Goal: Find specific page/section: Find specific page/section

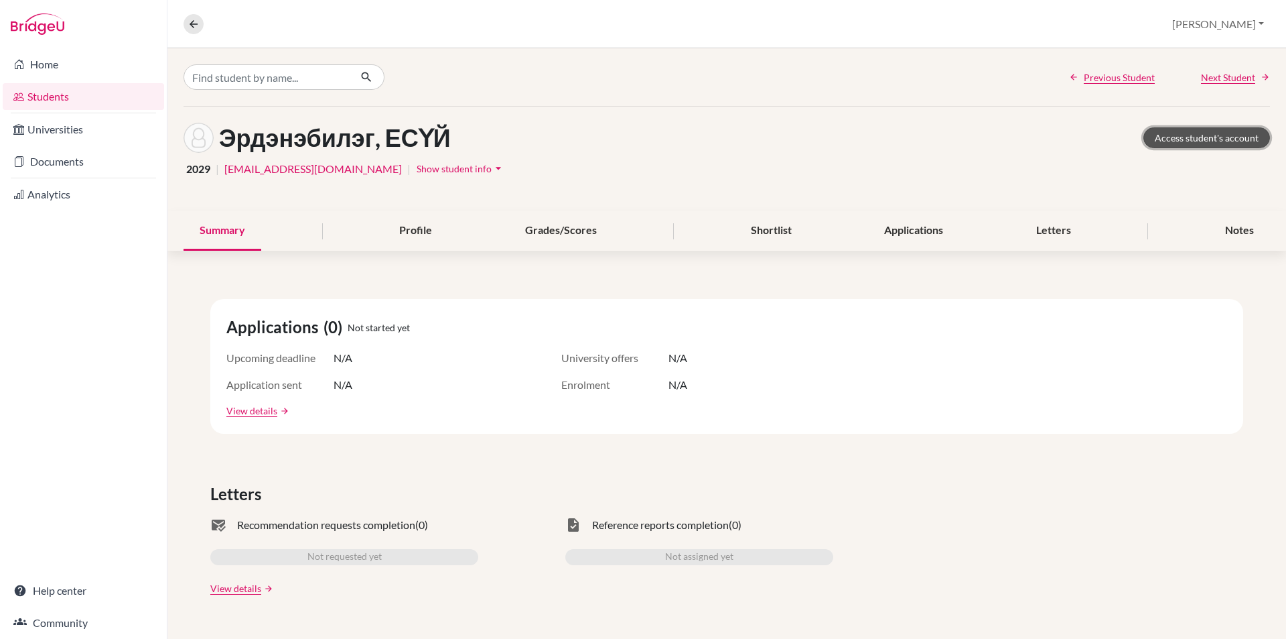
click at [1198, 143] on link "Access student's account" at bounding box center [1207, 137] width 127 height 21
click at [186, 25] on button at bounding box center [194, 24] width 20 height 20
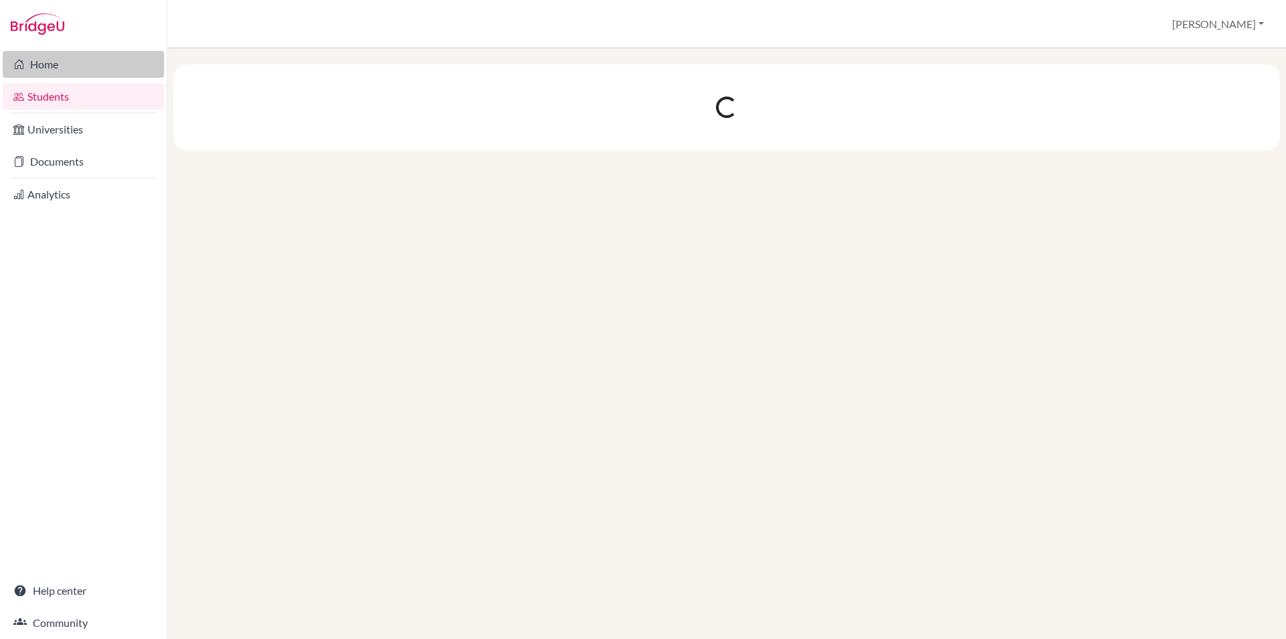
click at [58, 63] on link "Home" at bounding box center [83, 64] width 161 height 27
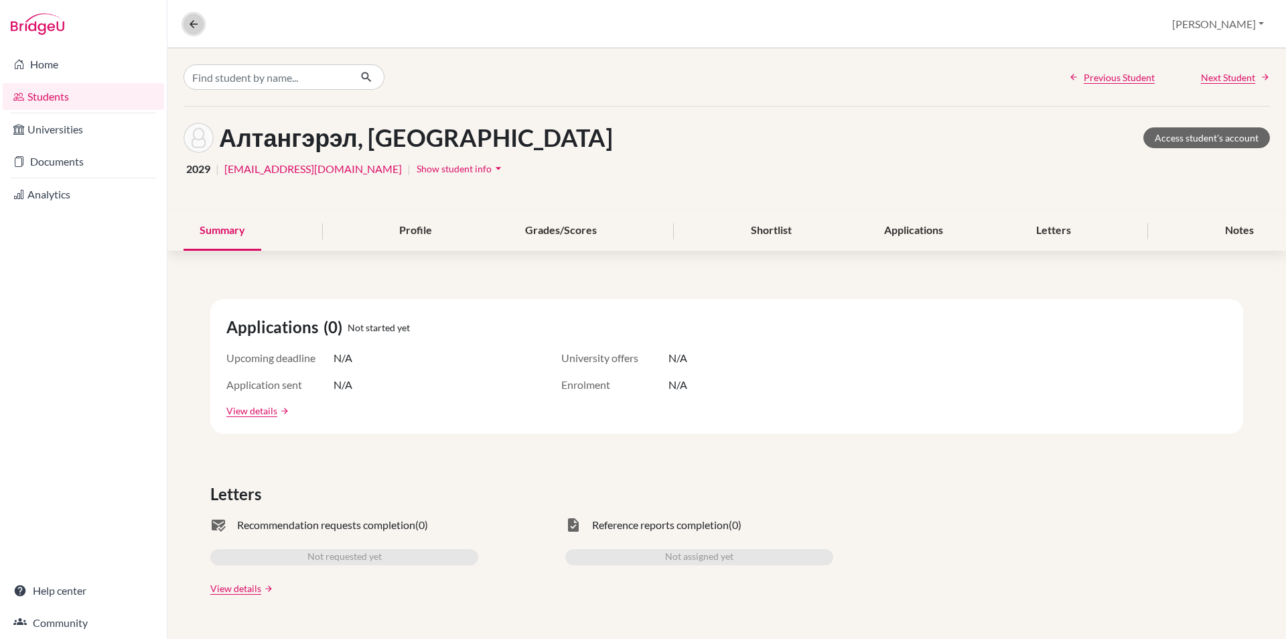
click at [190, 27] on icon at bounding box center [194, 24] width 12 height 12
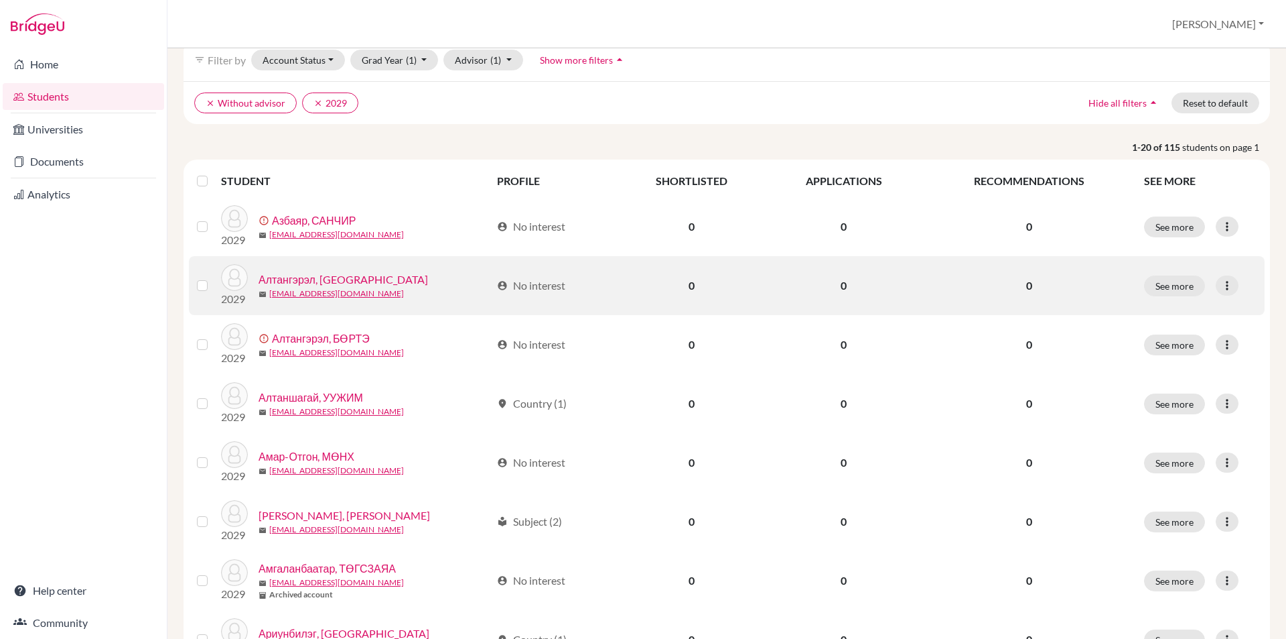
scroll to position [134, 0]
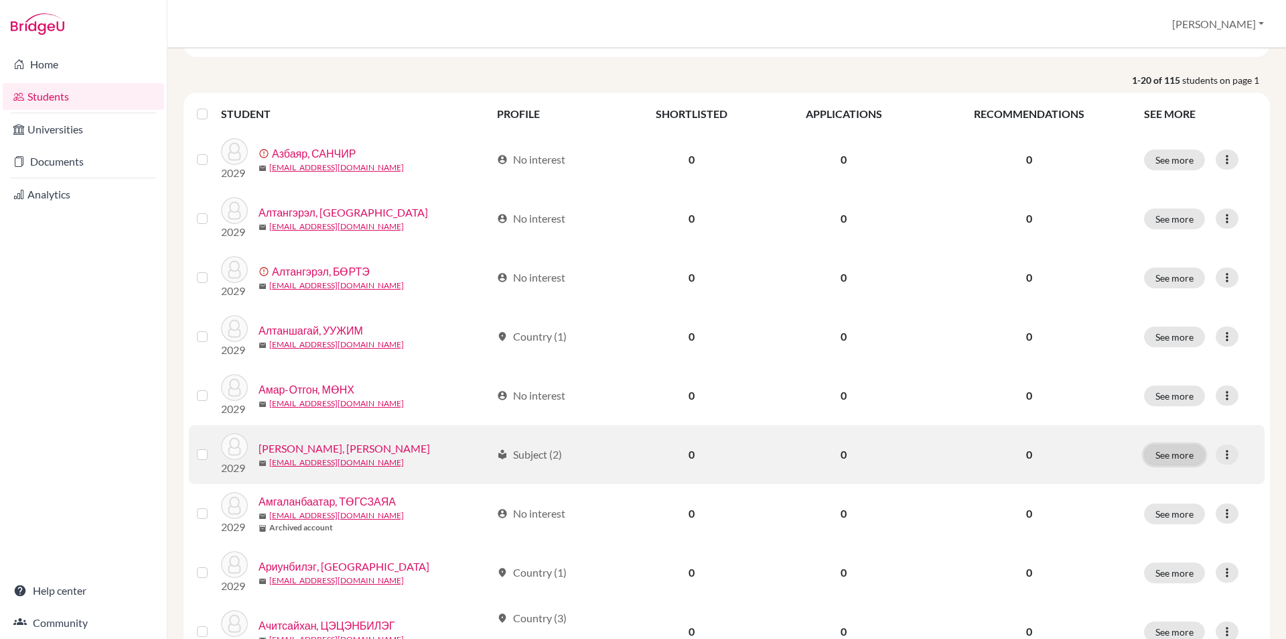
click at [1171, 460] on button "See more" at bounding box center [1174, 454] width 61 height 21
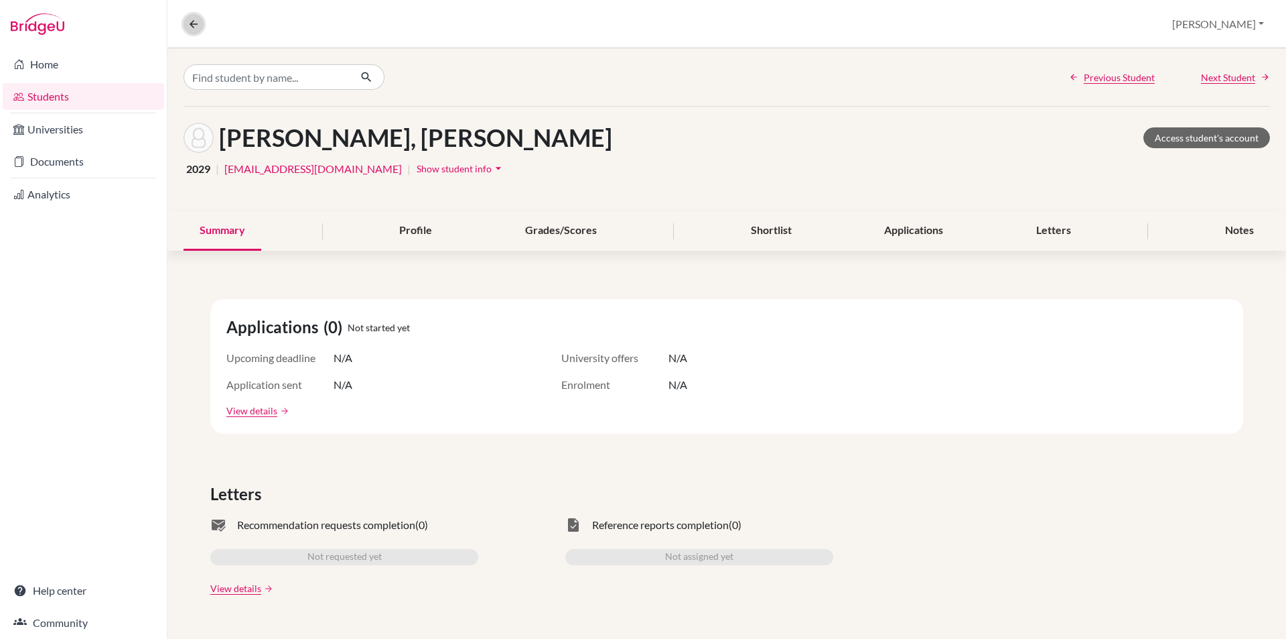
click at [193, 28] on icon at bounding box center [194, 24] width 12 height 12
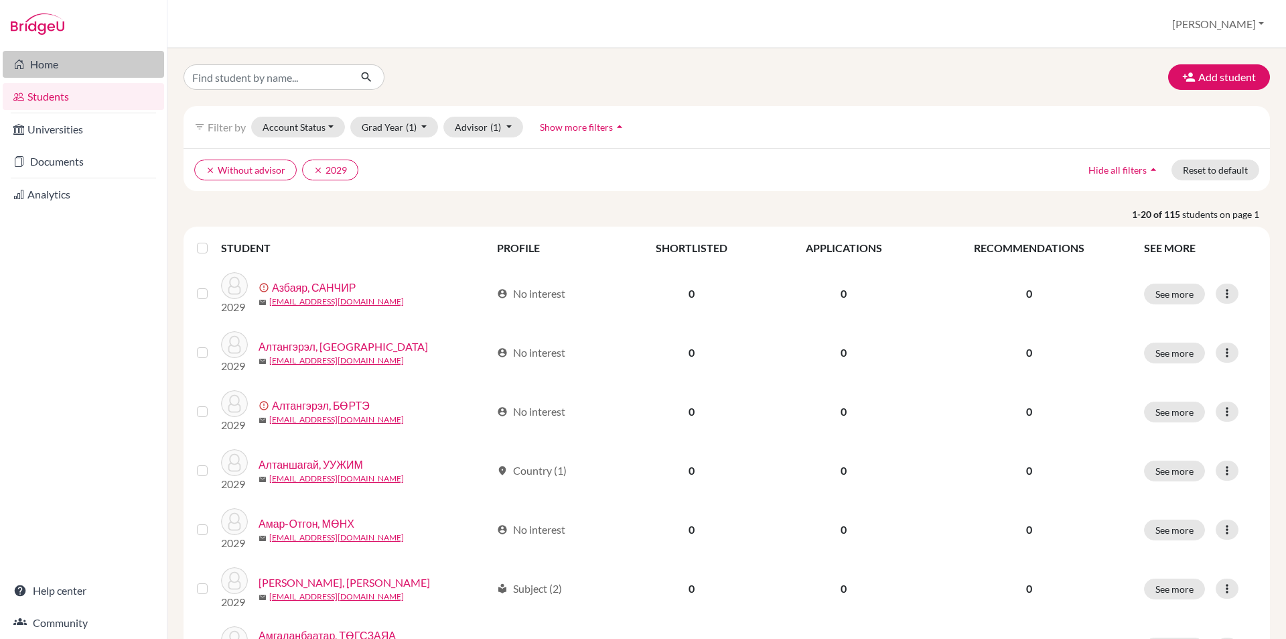
click at [63, 56] on link "Home" at bounding box center [83, 64] width 161 height 27
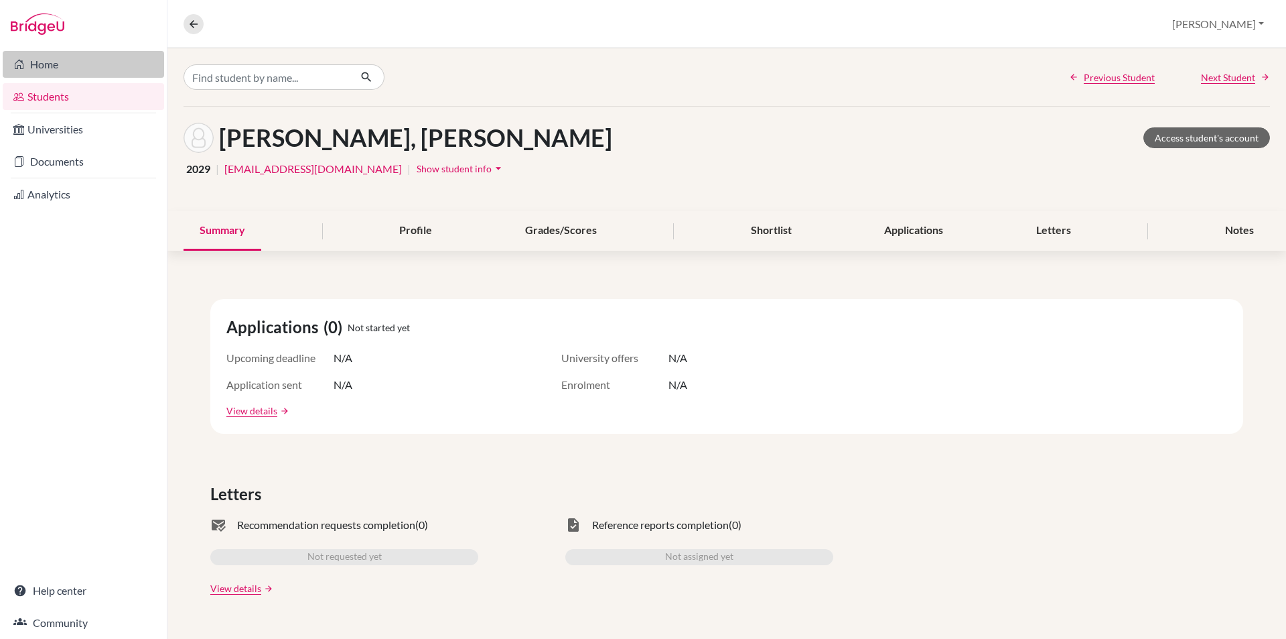
click at [54, 69] on link "Home" at bounding box center [83, 64] width 161 height 27
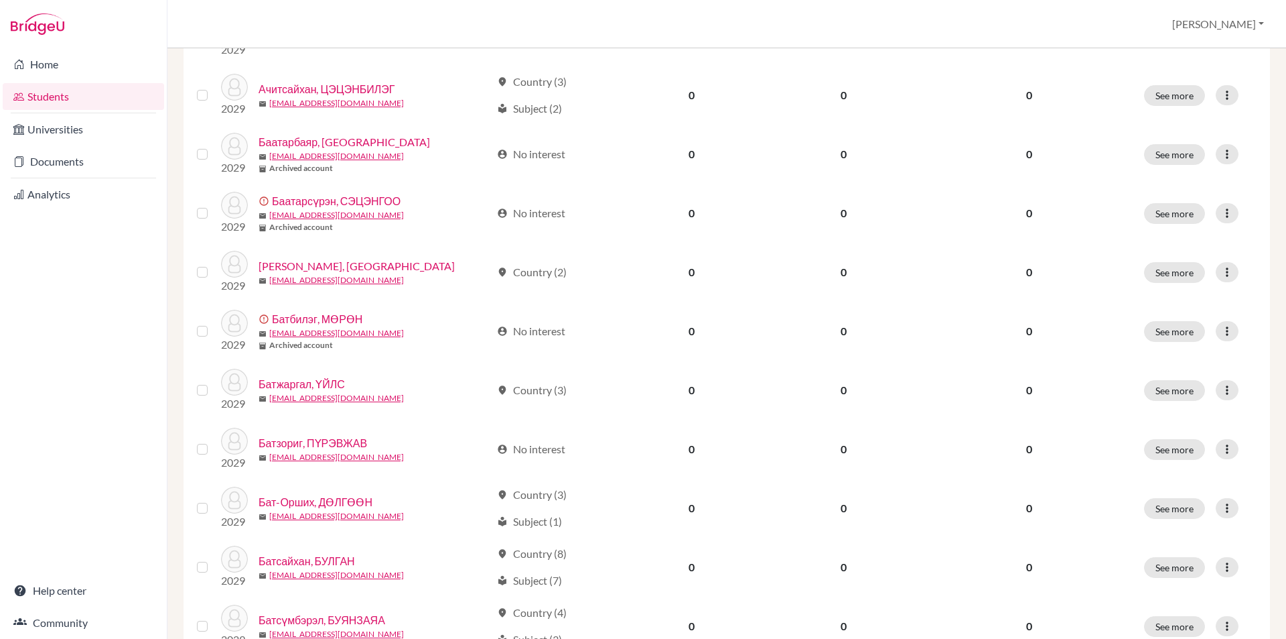
scroll to position [895, 0]
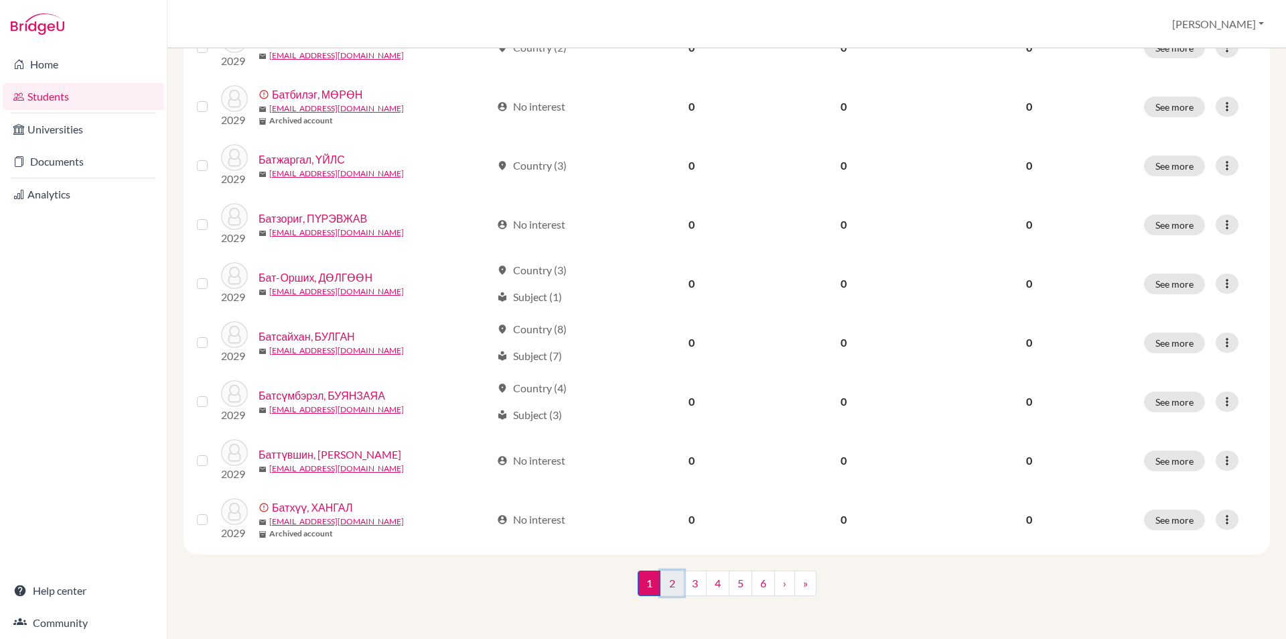
click at [671, 584] on link "2" at bounding box center [672, 582] width 23 height 25
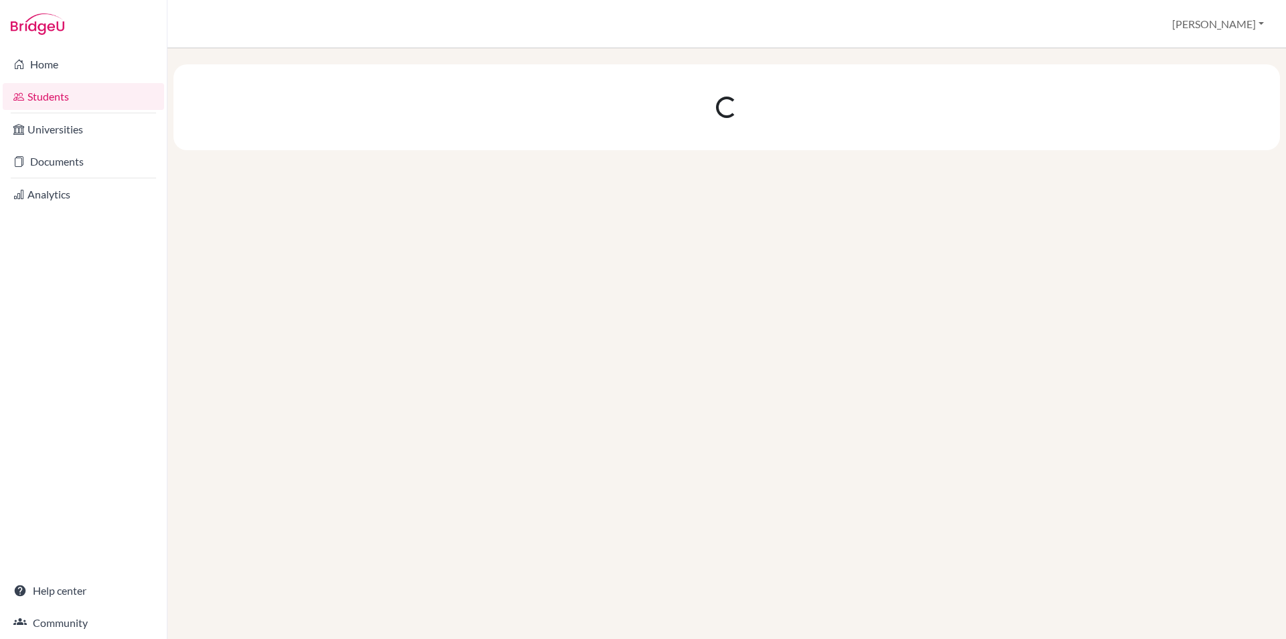
scroll to position [0, 0]
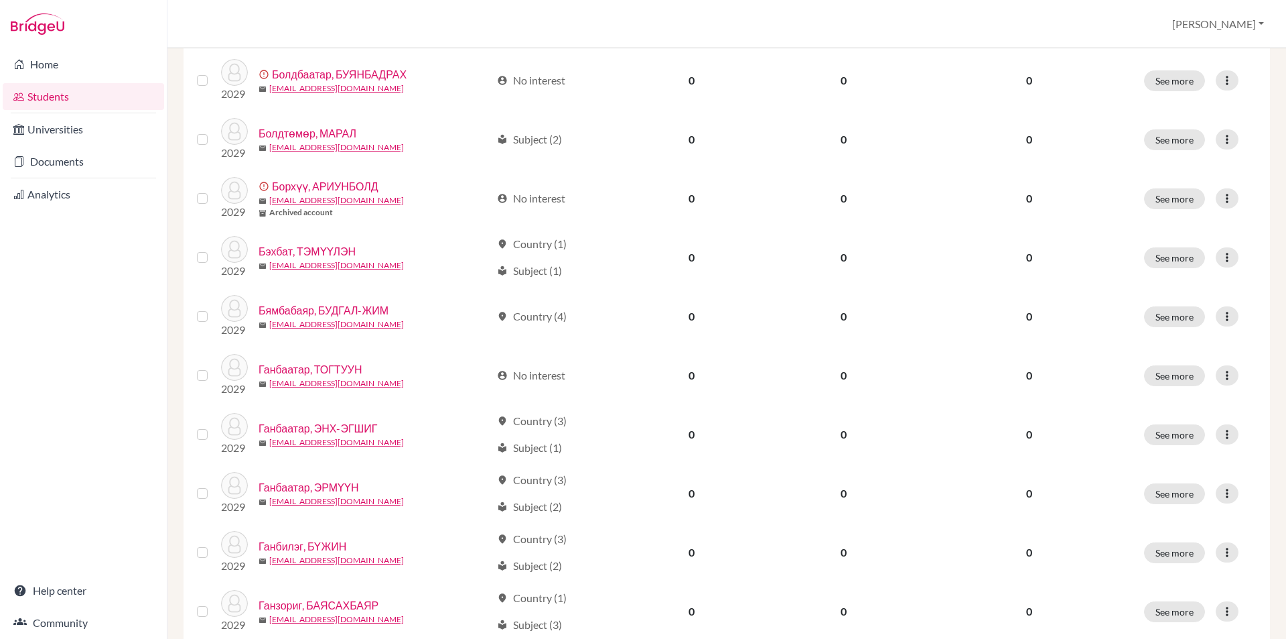
scroll to position [895, 0]
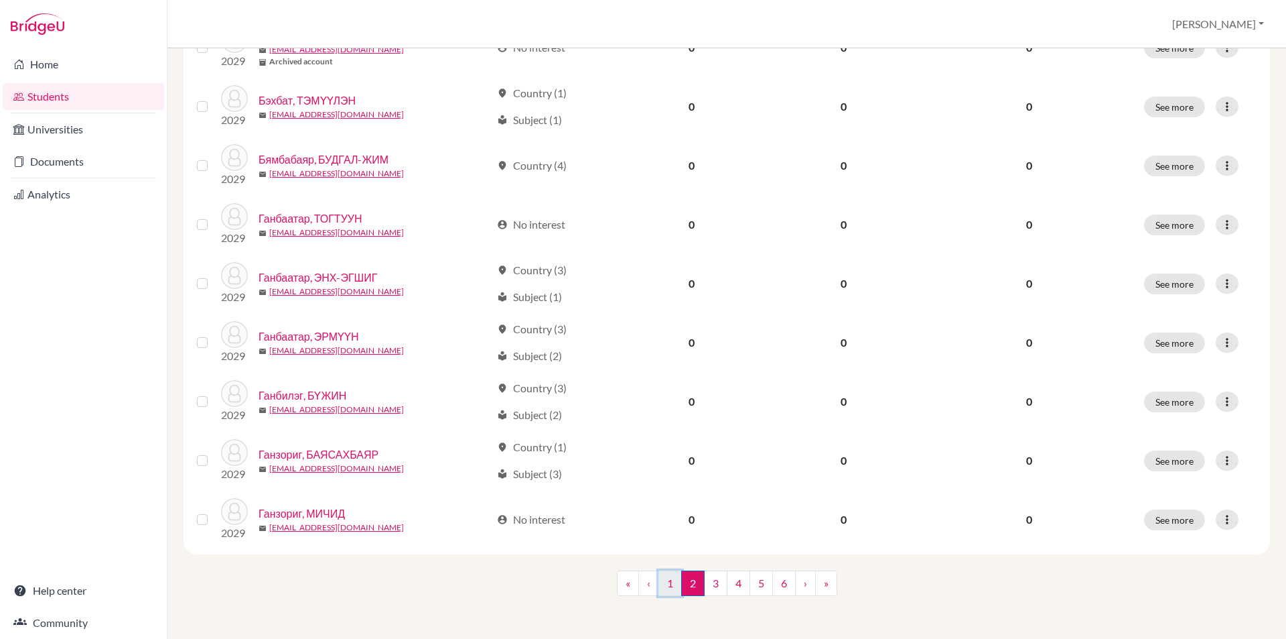
click at [659, 582] on link "1" at bounding box center [670, 582] width 23 height 25
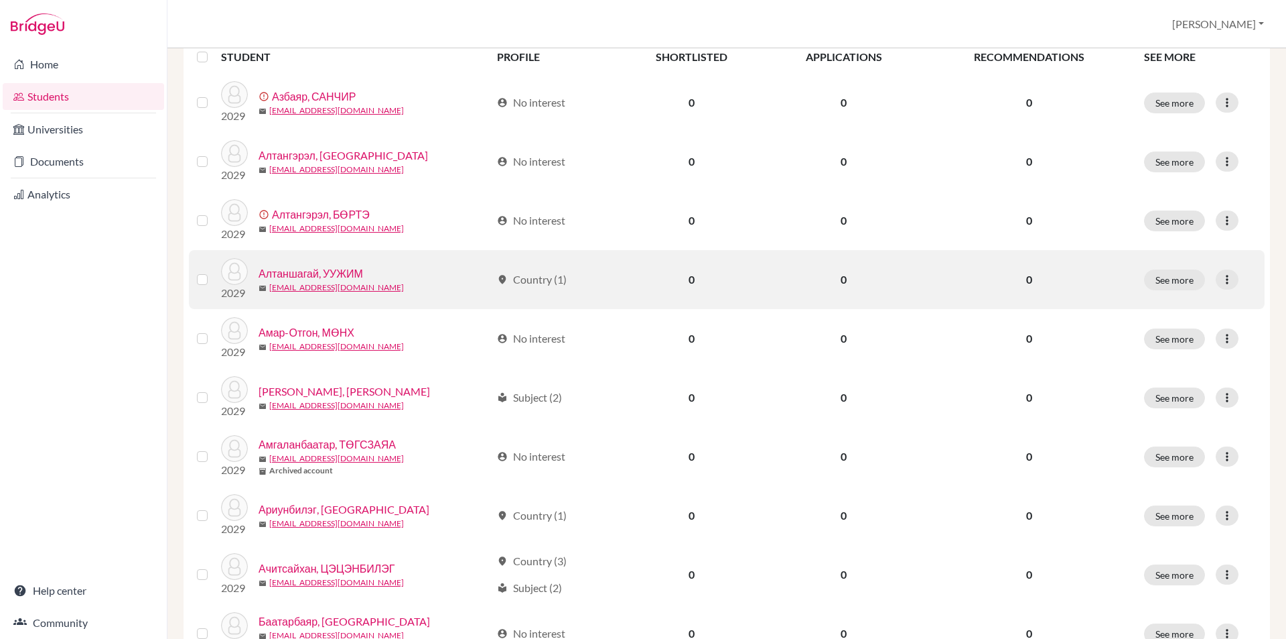
scroll to position [268, 0]
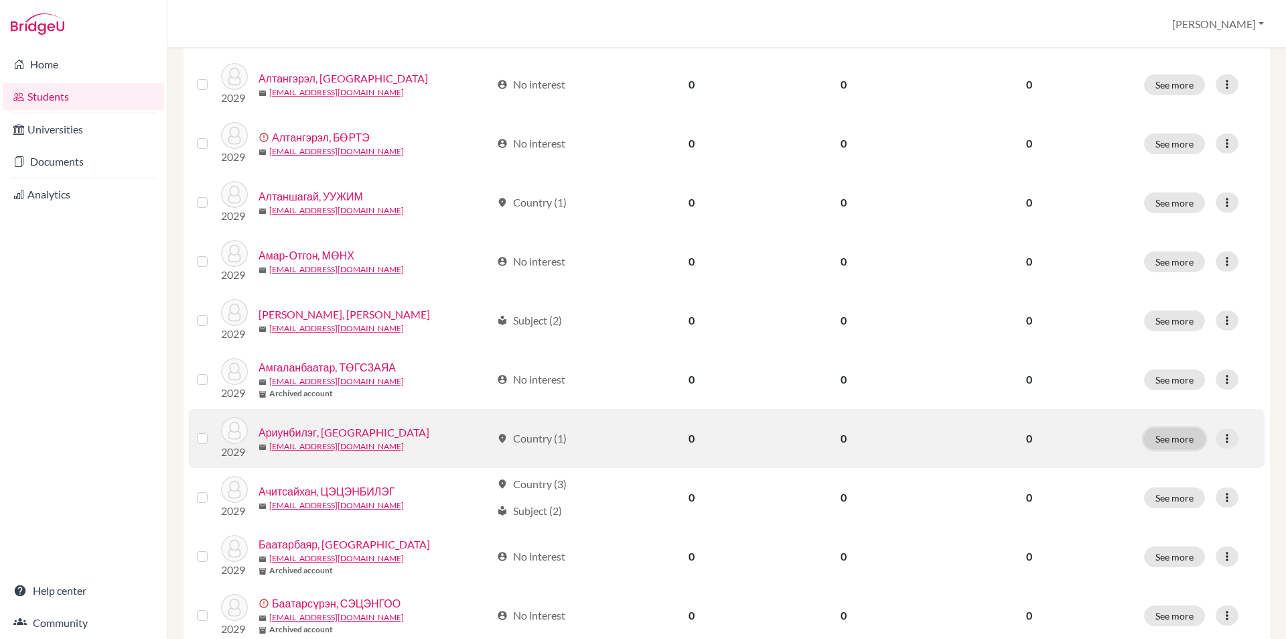
click at [1181, 440] on button "See more" at bounding box center [1174, 438] width 61 height 21
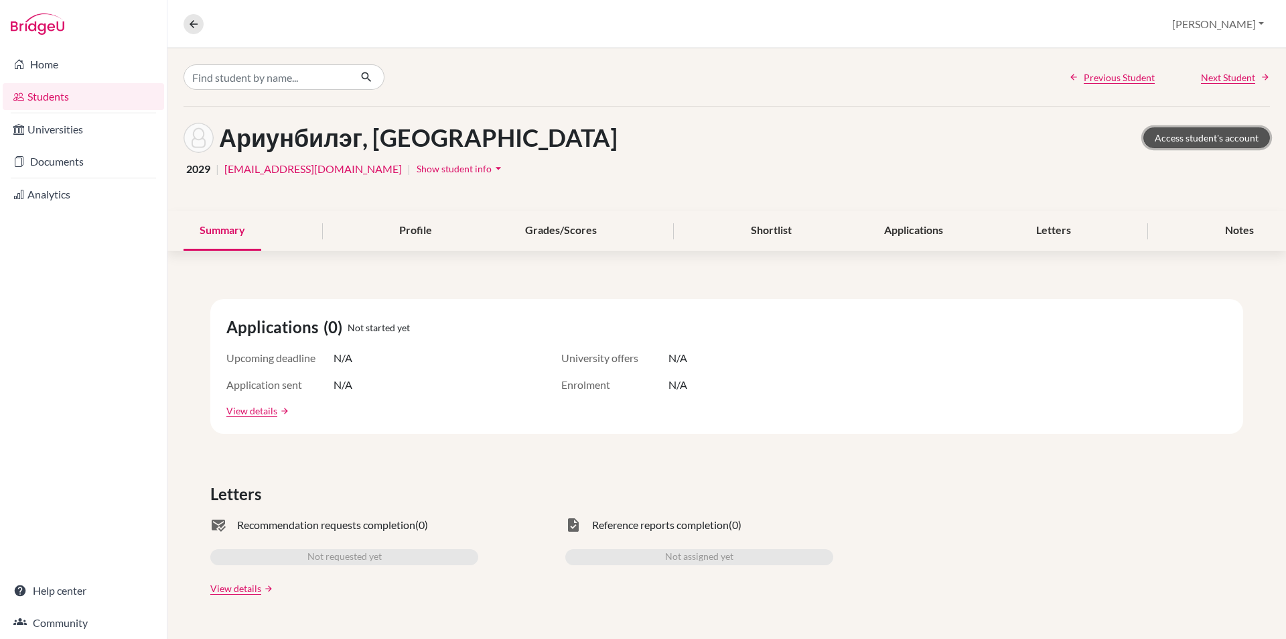
click at [1169, 135] on link "Access student's account" at bounding box center [1207, 137] width 127 height 21
click at [198, 26] on icon at bounding box center [194, 24] width 12 height 12
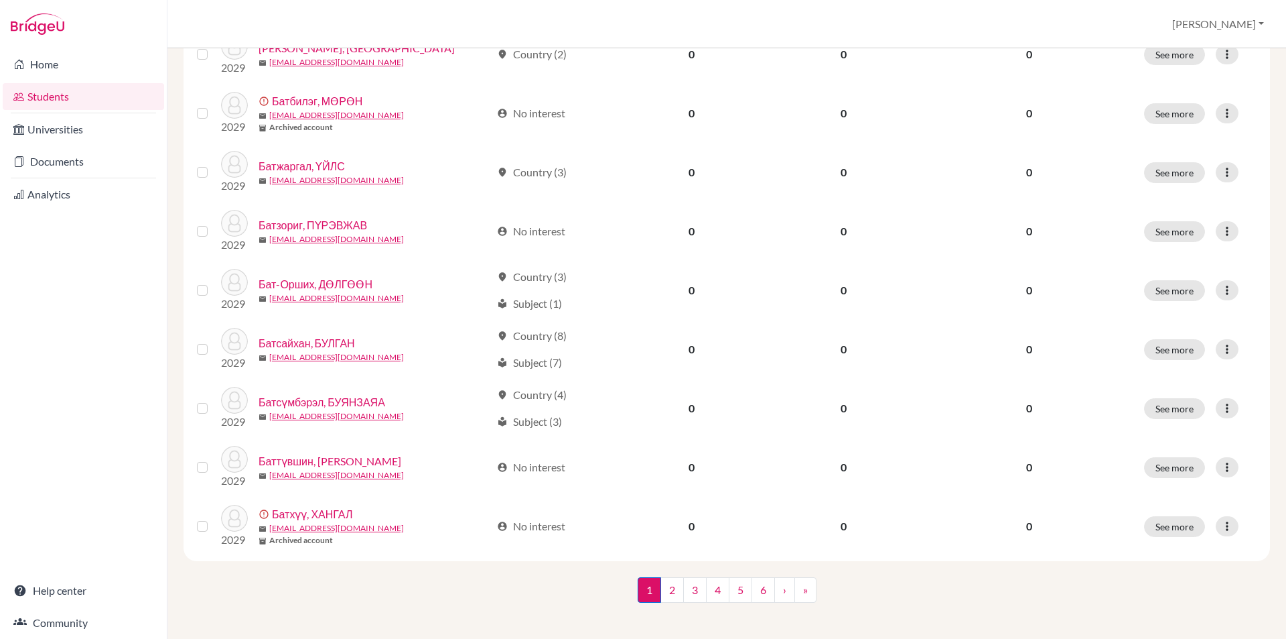
scroll to position [895, 0]
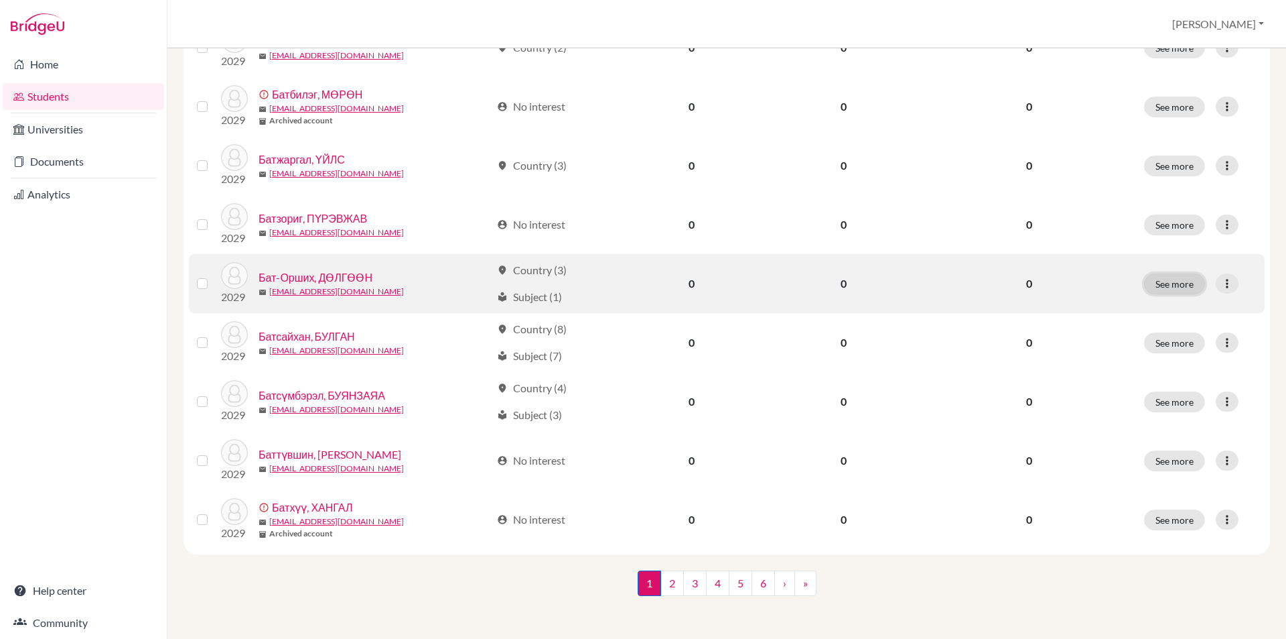
click at [1168, 278] on button "See more" at bounding box center [1174, 283] width 61 height 21
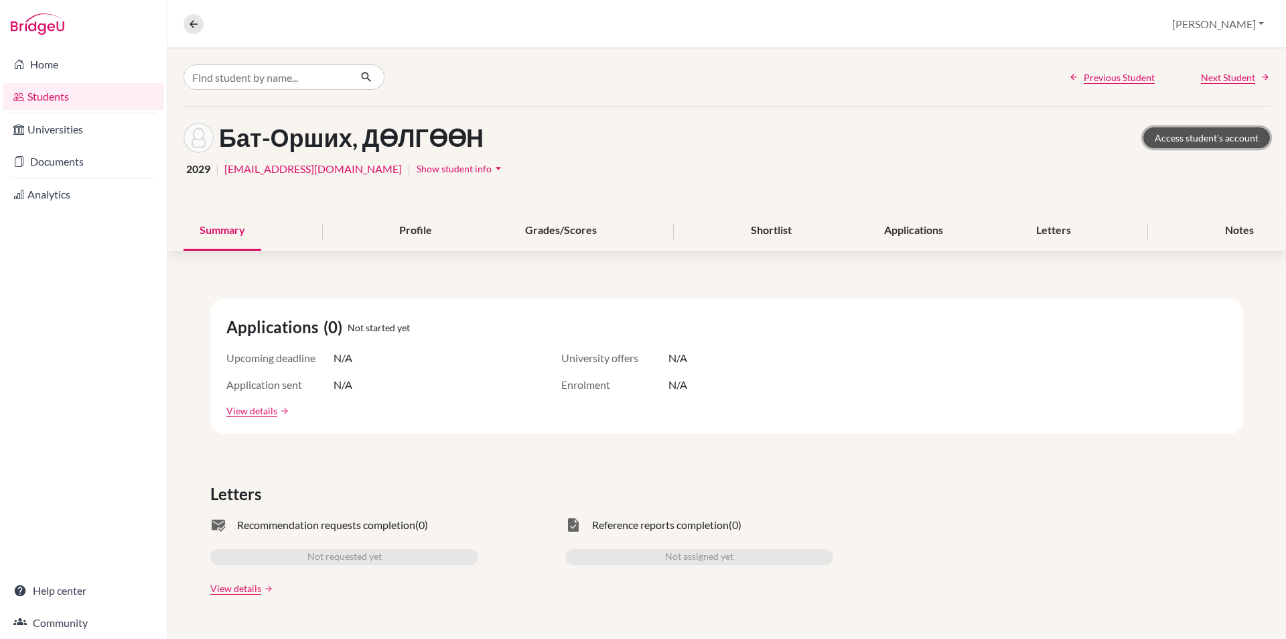
click at [1177, 137] on link "Access student's account" at bounding box center [1207, 137] width 127 height 21
click at [189, 22] on icon at bounding box center [194, 24] width 12 height 12
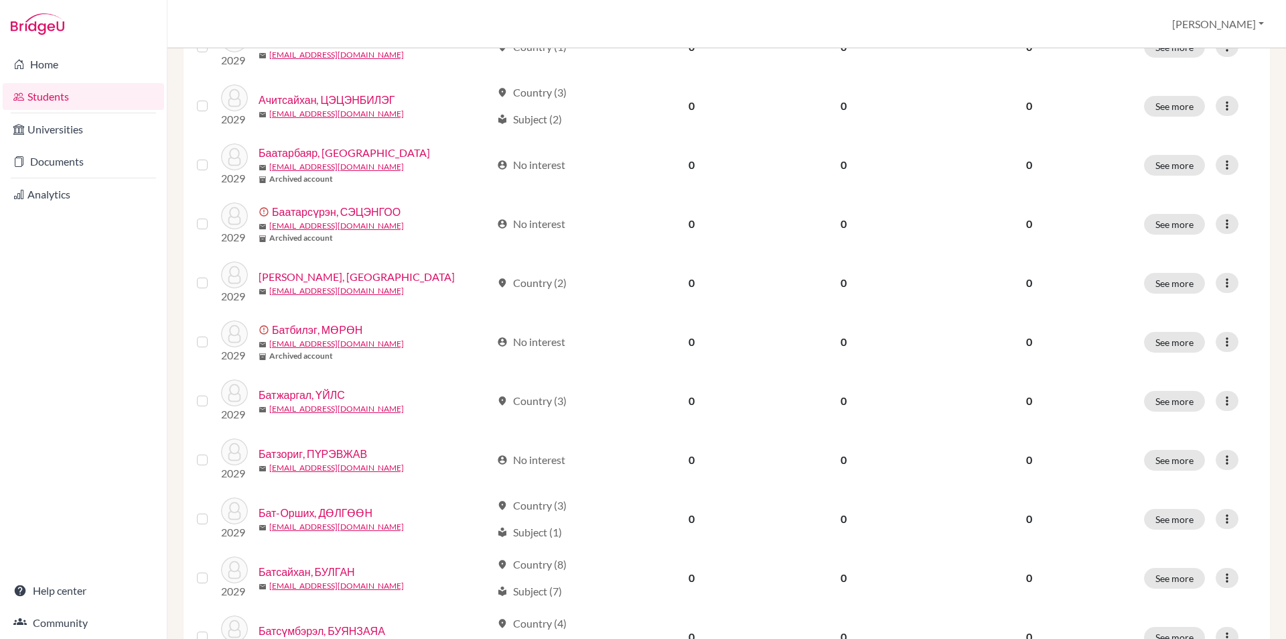
scroll to position [670, 0]
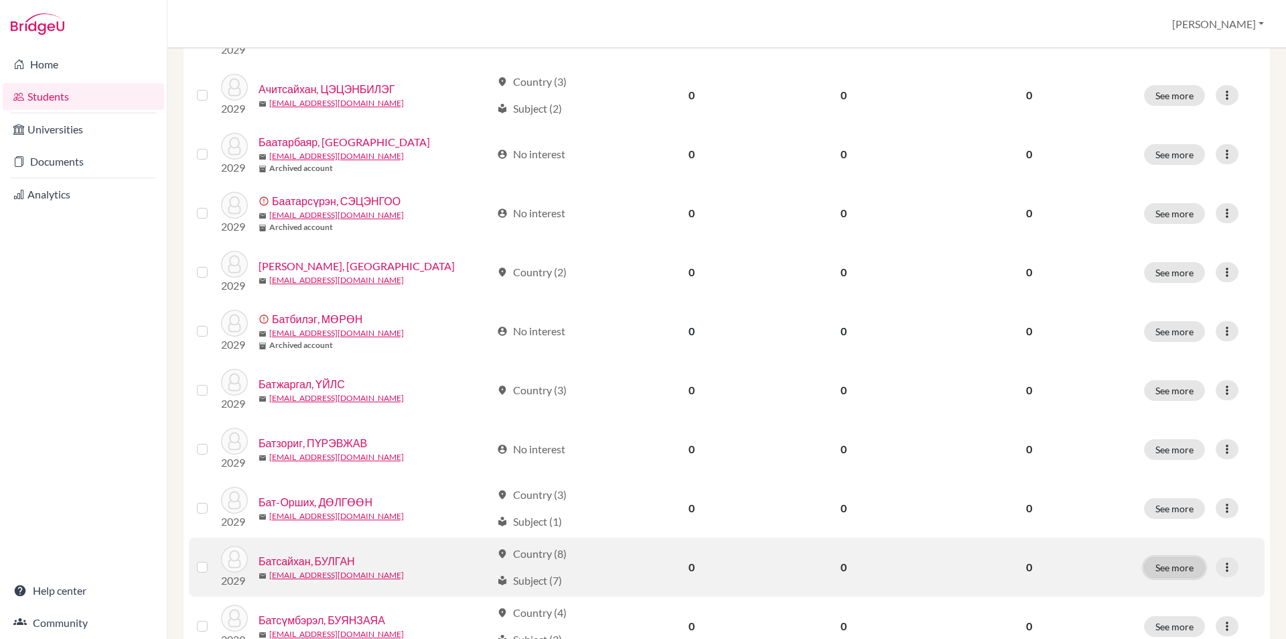
click at [1154, 572] on button "See more" at bounding box center [1174, 567] width 61 height 21
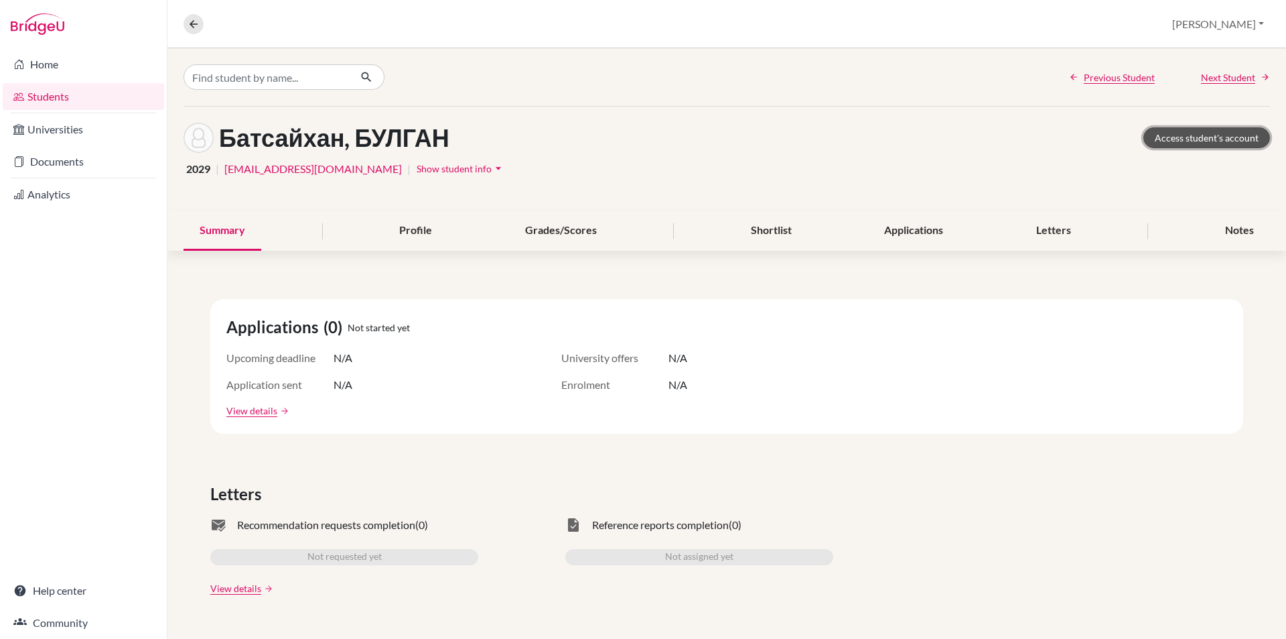
click at [1203, 139] on link "Access student's account" at bounding box center [1207, 137] width 127 height 21
